Goal: Use online tool/utility: Utilize a website feature to perform a specific function

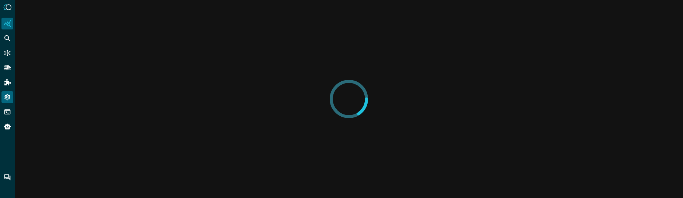
click at [8, 96] on icon "Settings" at bounding box center [7, 97] width 7 height 7
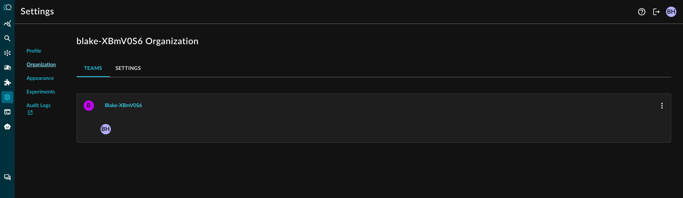
click at [127, 106] on button "blake-XBmV0S6" at bounding box center [124, 106] width 46 height 12
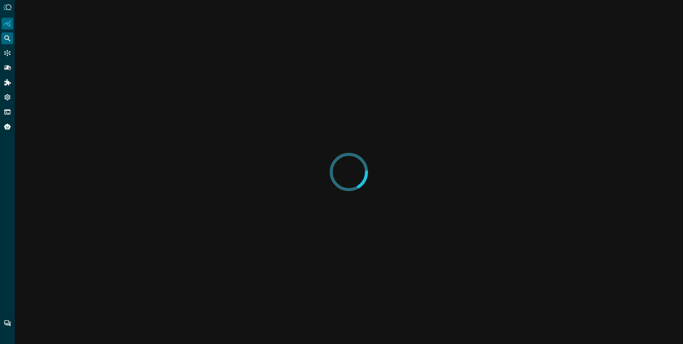
click at [6, 41] on icon "Federated Search" at bounding box center [7, 38] width 7 height 7
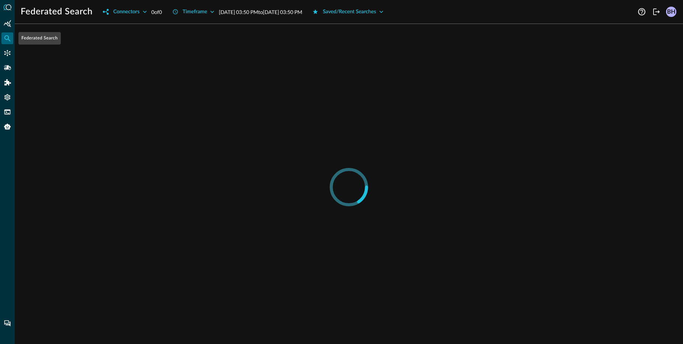
click at [6, 41] on icon "Federated Search" at bounding box center [7, 38] width 7 height 7
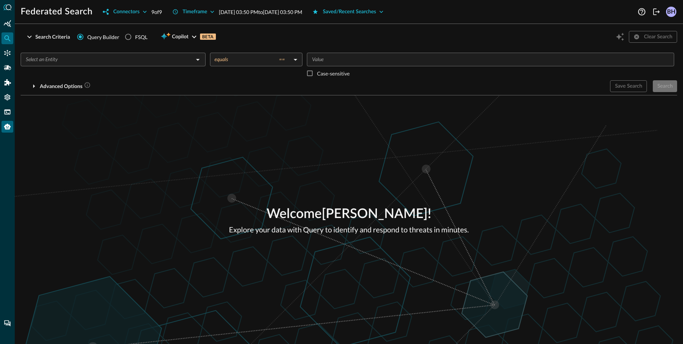
click at [9, 126] on icon "Query Agent" at bounding box center [7, 127] width 7 height 6
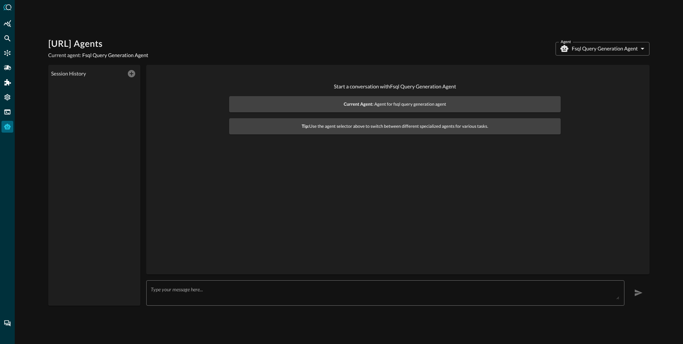
click at [588, 53] on body "Query.AI Agents Current agent: Fsql Query Generation Agent Agent Fsql Query Gen…" at bounding box center [341, 172] width 683 height 344
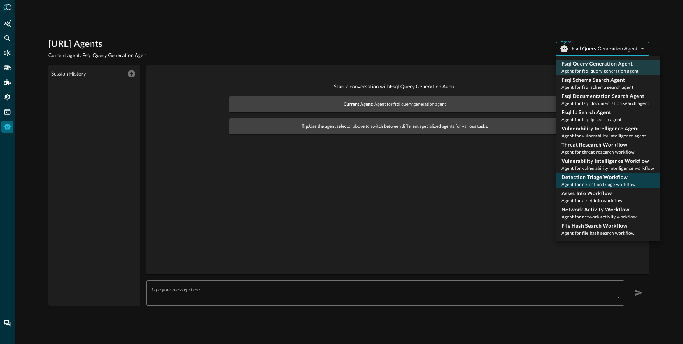
click at [579, 186] on span "Agent for detection triage workflow" at bounding box center [598, 185] width 74 height 6
type input "detection_triage_workflow"
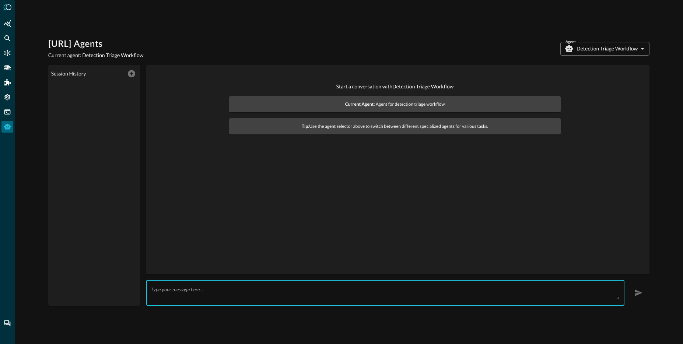
click at [281, 287] on textarea at bounding box center [385, 292] width 469 height 13
click at [211, 295] on textarea at bounding box center [385, 292] width 469 height 13
paste textarea "List all ‘New’ findings"
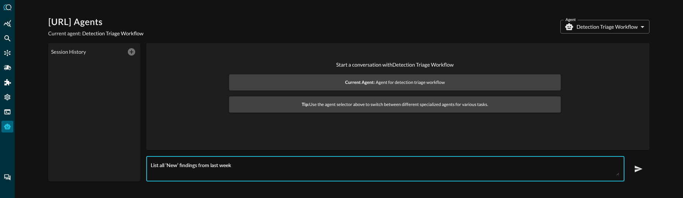
type textarea "List all ‘New’ findings from last week"
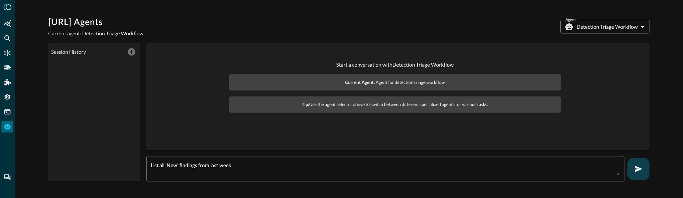
click at [645, 169] on button "button" at bounding box center [638, 169] width 22 height 22
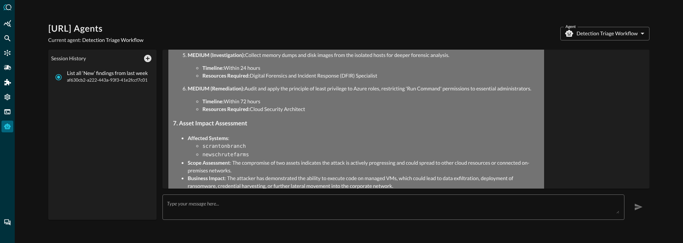
scroll to position [884, 0]
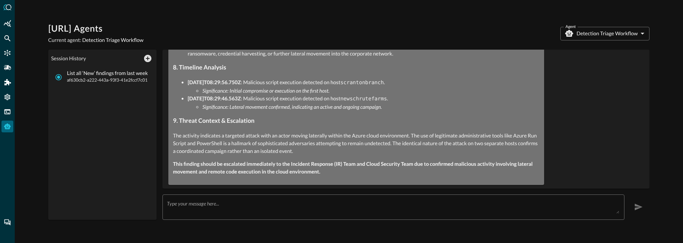
click at [590, 36] on body "Query.AI Agents Current agent: Detection Triage Workflow Agent Detection Triage…" at bounding box center [341, 121] width 683 height 243
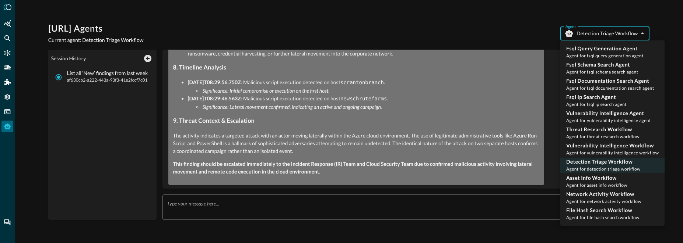
click at [469, 16] on div at bounding box center [341, 121] width 683 height 243
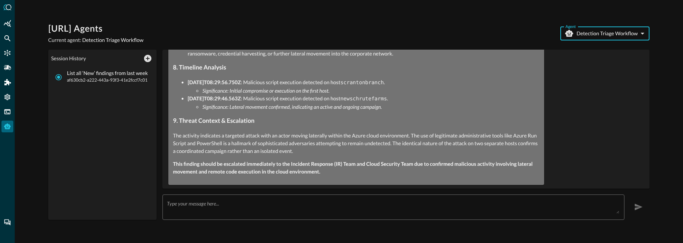
click at [590, 29] on body "Query.AI Agents Current agent: Detection Triage Workflow Agent Detection Triage…" at bounding box center [341, 121] width 683 height 243
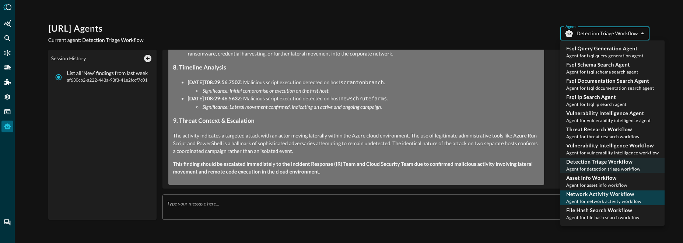
click at [584, 194] on p "Network Activity Workflow" at bounding box center [603, 194] width 75 height 7
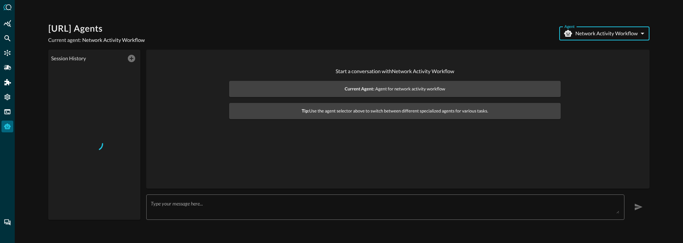
type input "network_activity_workflow"
click at [177, 126] on div "Start a conversation with Network Activity Workflow Current Agent: Agent for ne…" at bounding box center [395, 93] width 486 height 75
click at [612, 36] on body "Query.AI Agents Current agent: Network Activity Workflow Agent Network Activity…" at bounding box center [341, 121] width 683 height 243
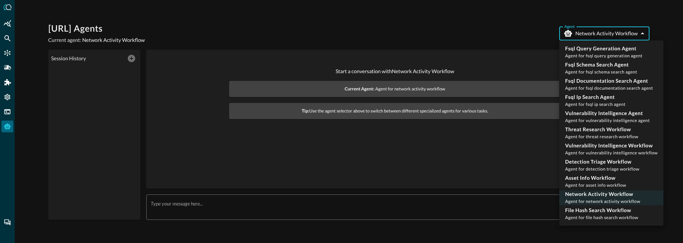
click at [612, 36] on div at bounding box center [341, 121] width 683 height 243
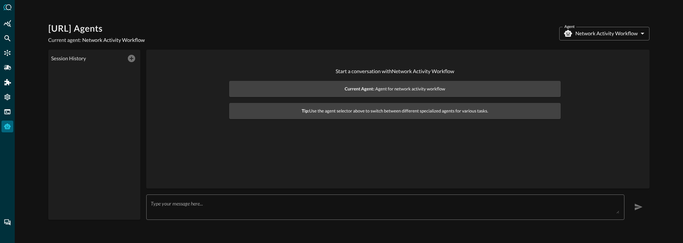
click at [593, 35] on body "Query.AI Agents Current agent: Network Activity Workflow Agent Network Activity…" at bounding box center [341, 121] width 683 height 243
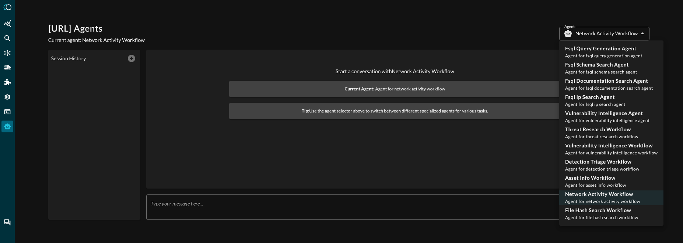
click at [541, 42] on div at bounding box center [341, 121] width 683 height 243
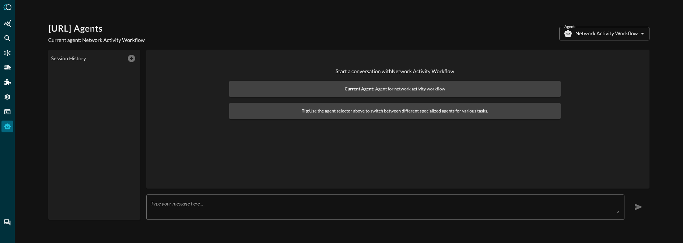
drag, startPoint x: 404, startPoint y: 85, endPoint x: 361, endPoint y: 67, distance: 46.5
drag, startPoint x: 492, startPoint y: 84, endPoint x: 418, endPoint y: 62, distance: 77.4
drag, startPoint x: 390, startPoint y: 45, endPoint x: 292, endPoint y: 27, distance: 99.7
drag, startPoint x: 404, startPoint y: 35, endPoint x: 368, endPoint y: 32, distance: 36.6
drag, startPoint x: 498, startPoint y: 175, endPoint x: 424, endPoint y: 148, distance: 78.8
